Goal: Transaction & Acquisition: Subscribe to service/newsletter

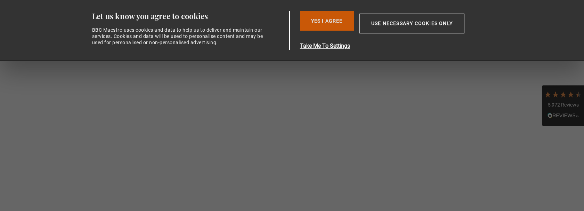
click at [342, 17] on button "Yes I Agree" at bounding box center [327, 20] width 54 height 19
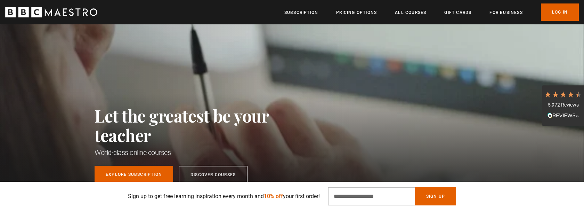
scroll to position [0, 91]
click at [379, 197] on input "Email Address" at bounding box center [371, 196] width 87 height 18
type input "**********"
click at [449, 192] on button "Sign Up" at bounding box center [435, 196] width 41 height 18
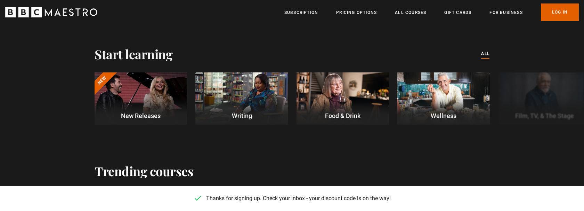
scroll to position [0, 273]
click at [559, 95] on button "Next" at bounding box center [560, 99] width 17 height 17
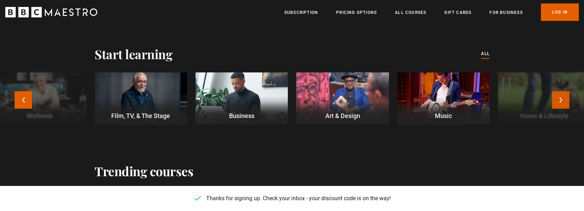
click at [558, 95] on button "Next" at bounding box center [560, 99] width 17 height 17
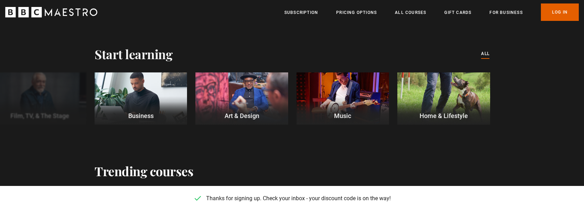
click at [558, 96] on div "New New Releases Writing Food & Drink Wellness Film, TV, & The Stage Business A…" at bounding box center [292, 103] width 584 height 63
click at [2, 101] on div at bounding box center [40, 98] width 93 height 52
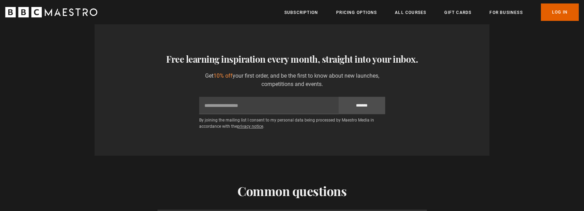
scroll to position [1071, 0]
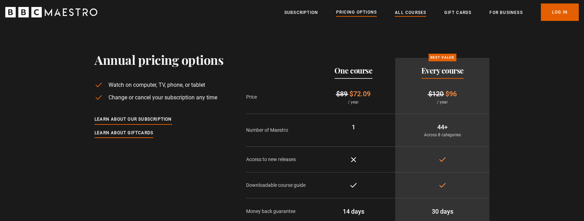
click at [402, 13] on link "All Courses" at bounding box center [410, 12] width 31 height 7
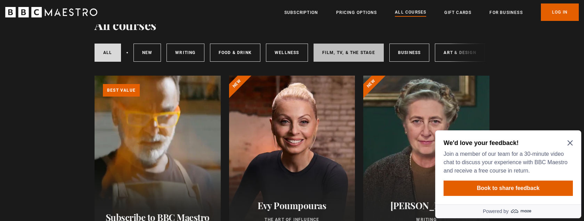
scroll to position [37, 0]
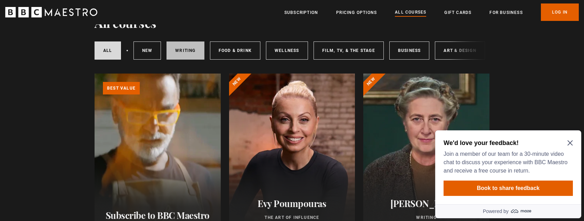
click at [177, 52] on link "Writing" at bounding box center [186, 50] width 38 height 18
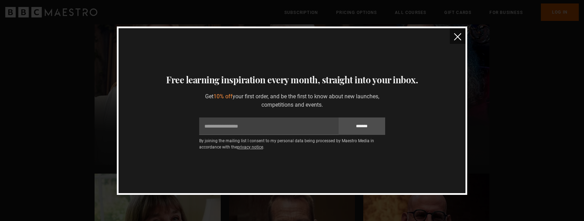
scroll to position [239, 0]
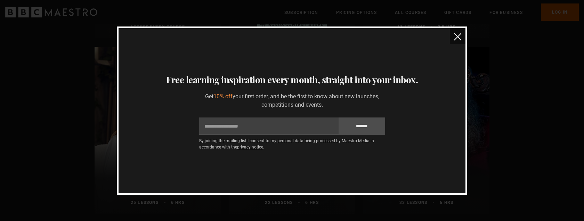
click at [454, 37] on button "close" at bounding box center [458, 36] width 16 height 16
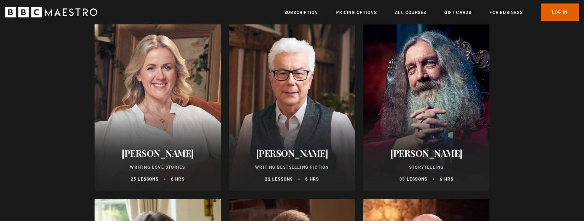
scroll to position [256, 0]
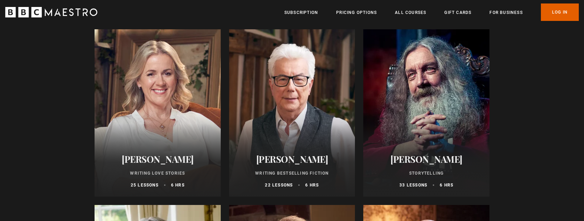
click at [154, 137] on div at bounding box center [158, 112] width 126 height 167
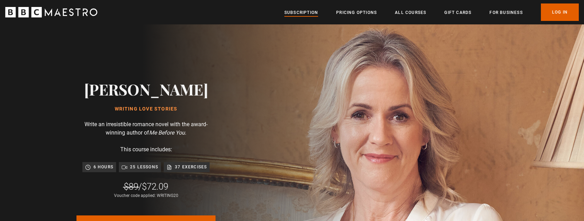
scroll to position [0, 273]
click at [301, 15] on link "Subscription" at bounding box center [302, 12] width 34 height 7
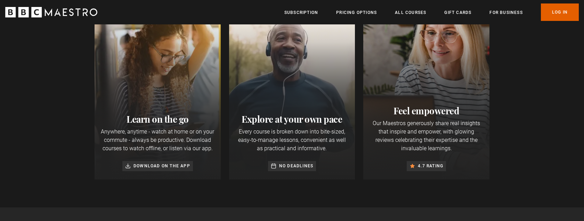
scroll to position [0, 182]
click at [418, 9] on link "All Courses" at bounding box center [410, 12] width 31 height 7
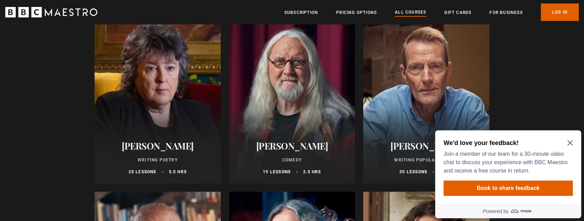
scroll to position [1648, 0]
